Goal: Transaction & Acquisition: Purchase product/service

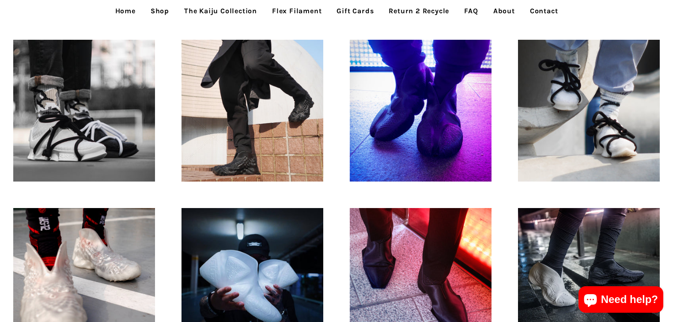
scroll to position [141, 0]
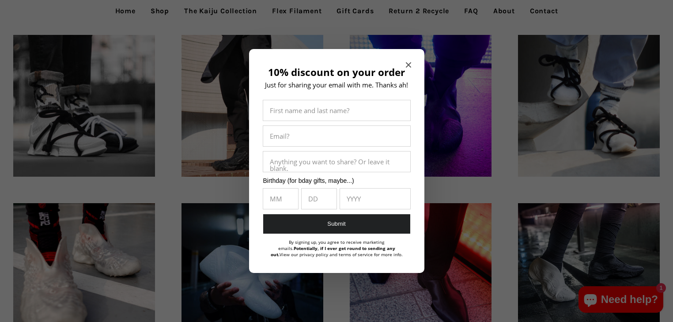
click at [406, 63] on icon "Close modal" at bounding box center [408, 64] width 5 height 5
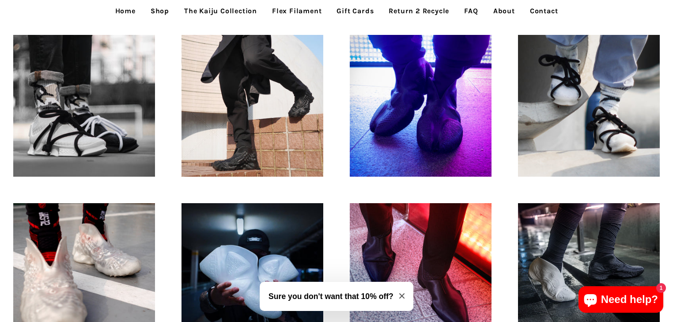
click at [152, 12] on link "Shop" at bounding box center [160, 11] width 32 height 22
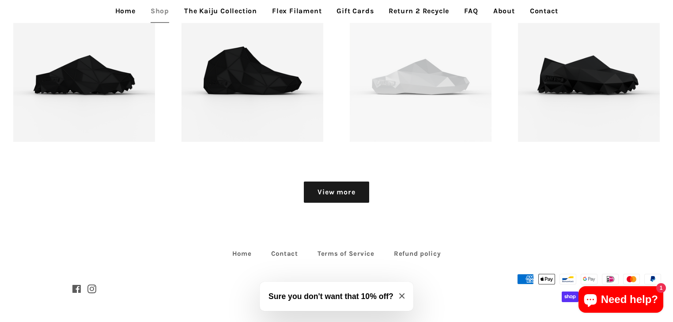
scroll to position [1148, 0]
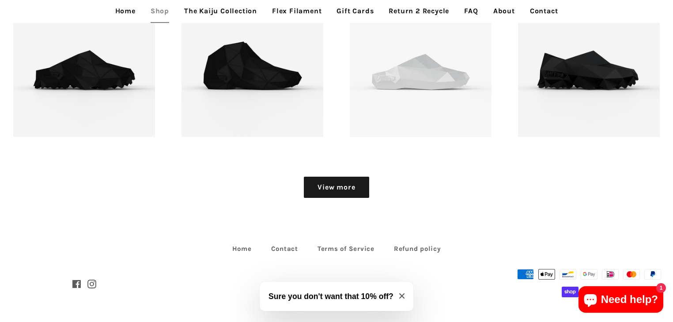
click at [241, 65] on p "FUSED footwear - Keji Mid - 3D printed footwear" at bounding box center [252, 63] width 111 height 42
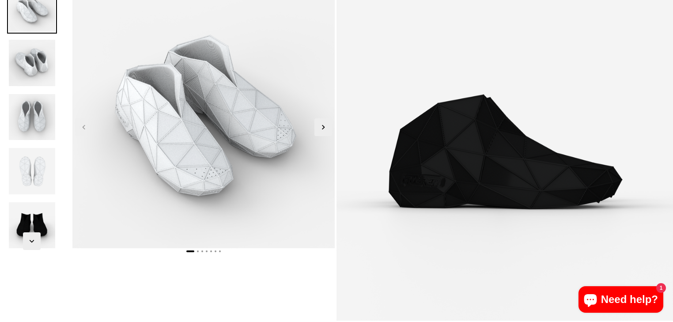
scroll to position [71, 0]
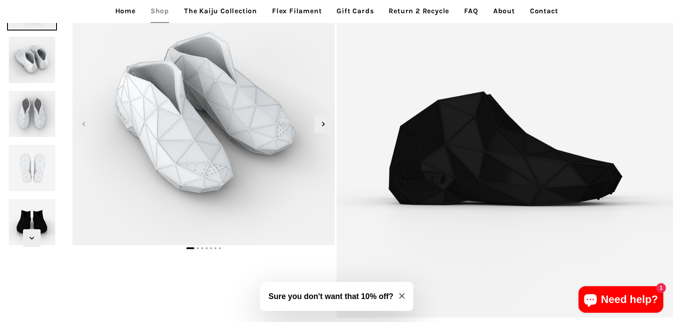
click at [27, 170] on img at bounding box center [31, 167] width 49 height 49
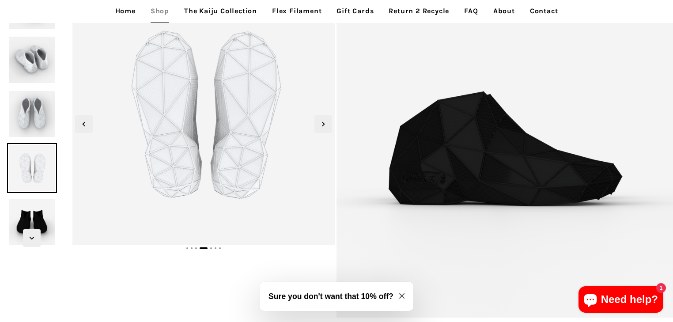
click at [30, 236] on icon "Next slide" at bounding box center [32, 238] width 10 height 10
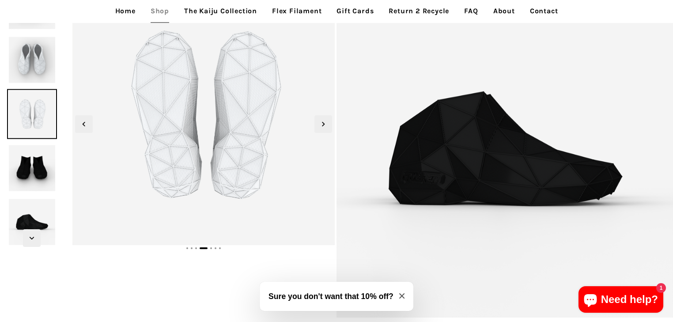
click at [39, 182] on img at bounding box center [31, 167] width 49 height 49
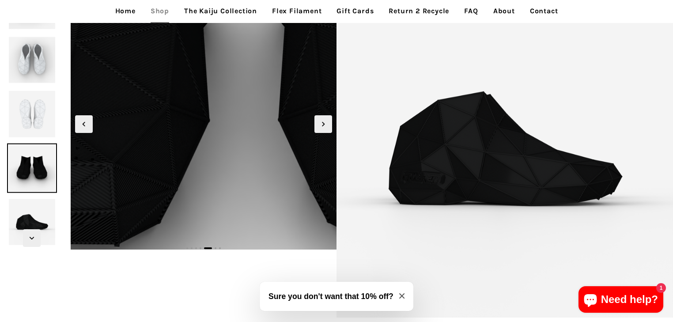
click at [187, 154] on img at bounding box center [247, 18] width 954 height 954
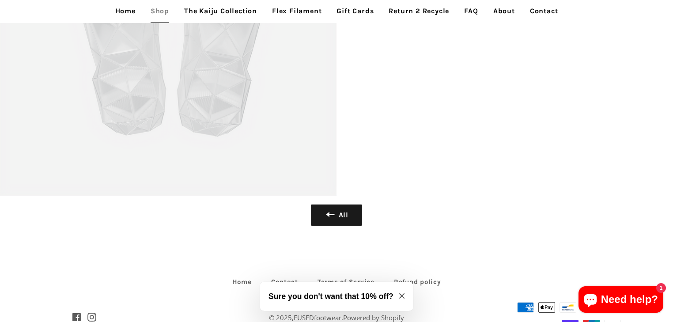
scroll to position [4011, 0]
